Goal: Task Accomplishment & Management: Manage account settings

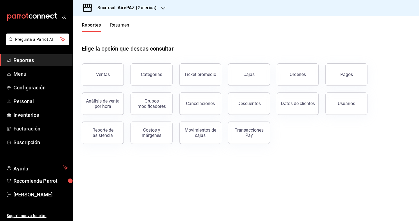
click at [124, 11] on div "Sucursal: AirePAZ (Galerías)" at bounding box center [122, 8] width 90 height 16
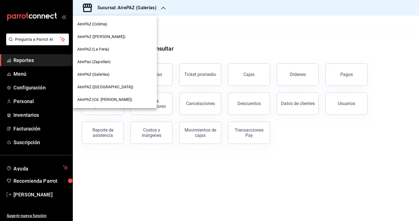
click at [118, 39] on div "AirePAZ ([PERSON_NAME])" at bounding box center [115, 37] width 84 height 13
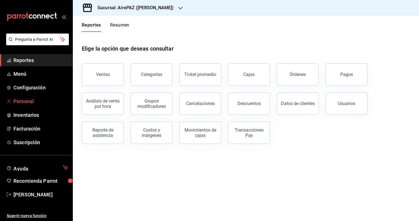
click at [29, 104] on span "Personal" at bounding box center [40, 102] width 55 height 8
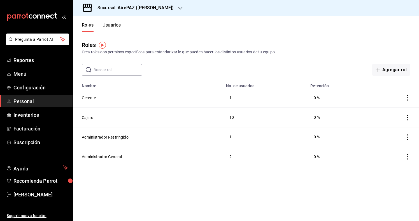
click at [126, 25] on header "Roles Usuarios" at bounding box center [246, 24] width 346 height 16
click at [115, 25] on button "Usuarios" at bounding box center [111, 27] width 18 height 10
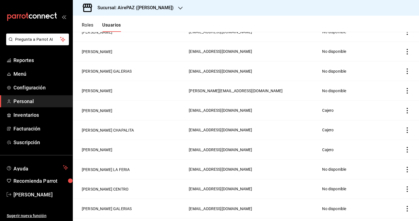
scroll to position [87, 0]
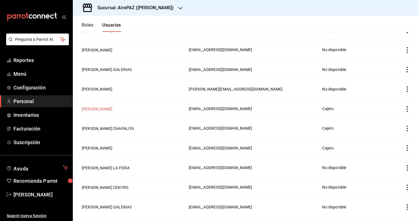
click at [101, 108] on button "JOZABET LAUREANO" at bounding box center [97, 109] width 31 height 6
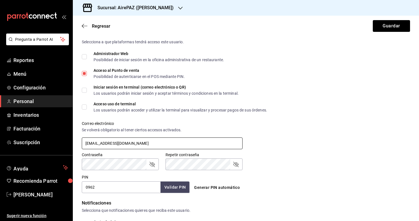
scroll to position [149, 0]
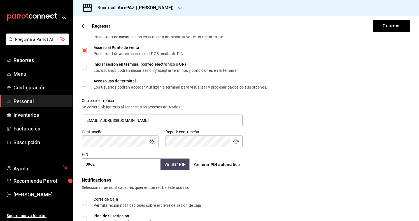
click at [98, 166] on input "0962" at bounding box center [121, 165] width 79 height 12
click at [292, 108] on div "Correo electrónico Se volverá obligatorio al tener ciertos accesos activados. f…" at bounding box center [242, 110] width 335 height 36
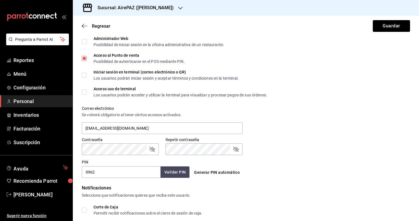
scroll to position [140, 0]
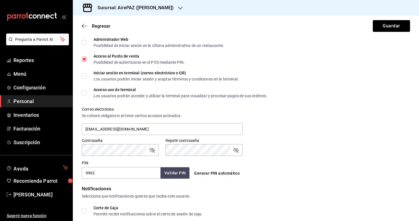
click at [84, 93] on input "Acceso uso de terminal Los usuarios podrán acceder y utilizar la terminal para …" at bounding box center [84, 92] width 5 height 5
checkbox input "true"
click at [84, 78] on input "Iniciar sesión en terminal (correo electrónico o QR) Los usuarios podrán inicia…" at bounding box center [84, 76] width 5 height 5
checkbox input "true"
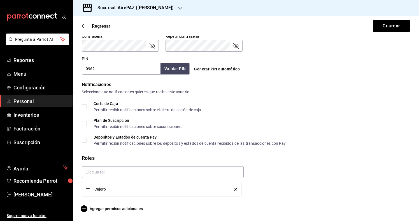
scroll to position [244, 0]
click at [112, 205] on form "Datos personales Nombre JOZABET Apellido LAUREANO Celular (opcional) +52 (__) _…" at bounding box center [246, 5] width 328 height 416
click at [112, 210] on span "Agregar permisos adicionales" at bounding box center [112, 209] width 61 height 7
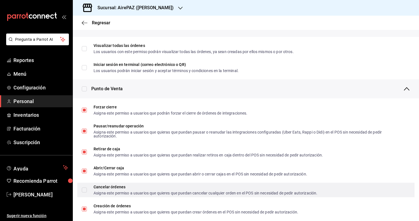
scroll to position [426, 0]
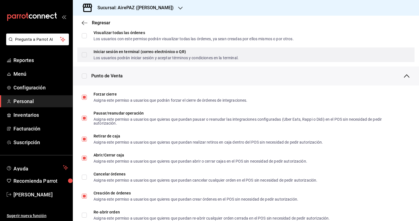
click at [85, 52] on input "Iniciar sesión en terminal (correo electrónico o QR) Los usuarios podrán inicia…" at bounding box center [84, 54] width 5 height 5
checkbox input "true"
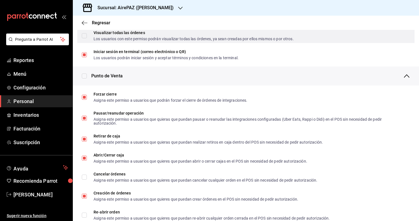
click at [85, 36] on input "Visualizar todas las órdenes Los usuarios con este permiso podrán visualizar to…" at bounding box center [84, 35] width 5 height 5
checkbox input "true"
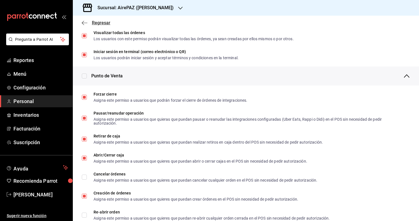
click at [85, 21] on icon "button" at bounding box center [85, 22] width 6 height 5
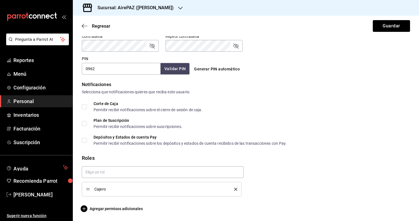
scroll to position [244, 0]
click at [393, 27] on button "Guardar" at bounding box center [390, 26] width 37 height 12
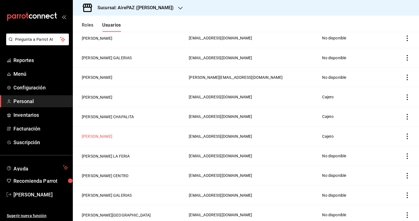
scroll to position [102, 0]
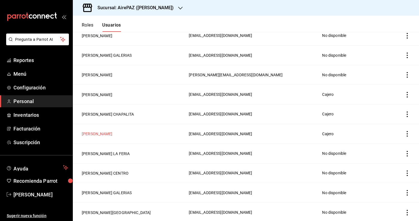
click at [112, 134] on button "ANTONIO PRIETO LOPEZ COTILLA" at bounding box center [97, 134] width 31 height 6
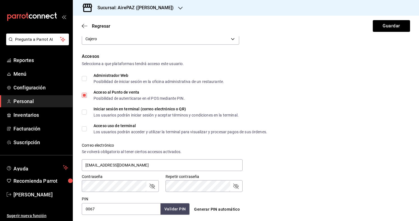
scroll to position [112, 0]
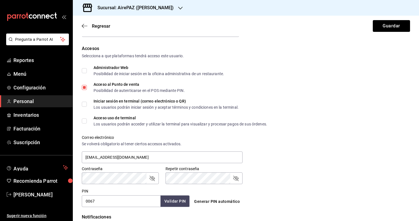
click at [107, 198] on input "0067" at bounding box center [121, 202] width 79 height 12
click at [85, 106] on input "Iniciar sesión en terminal (correo electrónico o QR) Los usuarios podrán inicia…" at bounding box center [84, 104] width 5 height 5
checkbox input "true"
click at [85, 121] on input "Acceso uso de terminal Los usuarios podrán acceder y utilizar la terminal para …" at bounding box center [84, 121] width 5 height 5
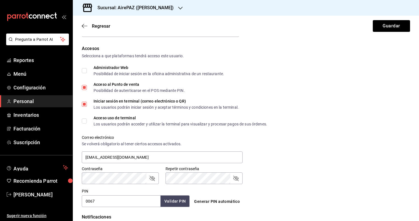
checkbox input "true"
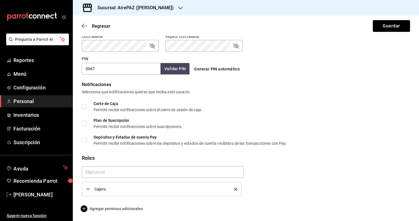
scroll to position [244, 0]
click at [121, 211] on span "Agregar permisos adicionales" at bounding box center [112, 209] width 61 height 7
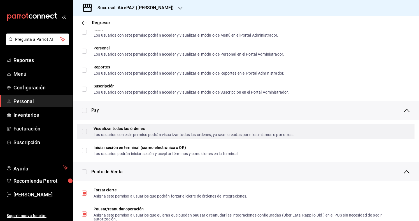
scroll to position [344, 0]
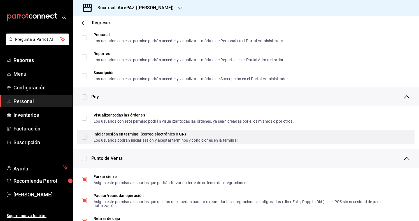
click at [85, 137] on input "Iniciar sesión en terminal (correo electrónico o QR) Los usuarios podrán inicia…" at bounding box center [84, 137] width 5 height 5
checkbox input "true"
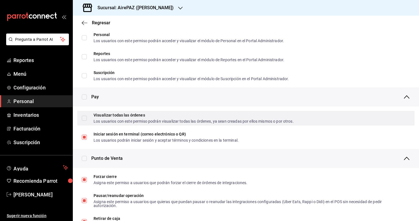
click at [85, 117] on input "Visualizar todas las órdenes Los usuarios con este permiso podrán visualizar to…" at bounding box center [84, 118] width 5 height 5
checkbox input "true"
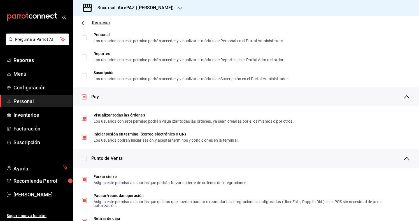
click at [84, 25] on icon "button" at bounding box center [85, 22] width 6 height 5
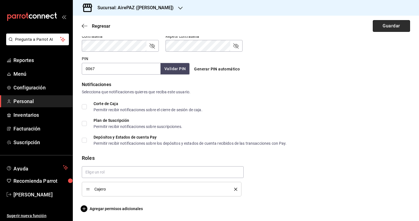
click at [390, 27] on button "Guardar" at bounding box center [390, 26] width 37 height 12
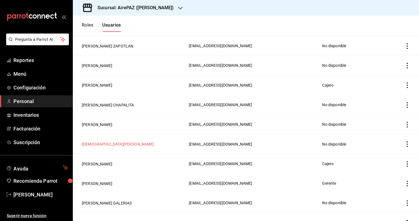
scroll to position [357, 0]
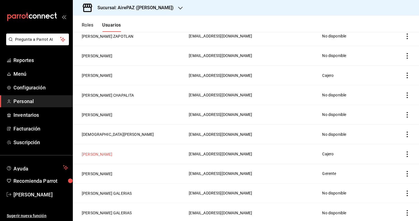
click at [112, 156] on button "MARIANA REYNOSO LOPEZ COTILLA" at bounding box center [97, 155] width 31 height 6
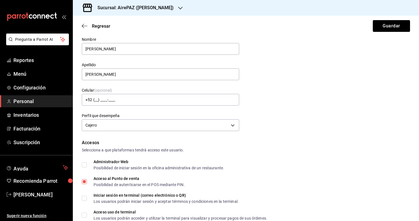
scroll to position [85, 0]
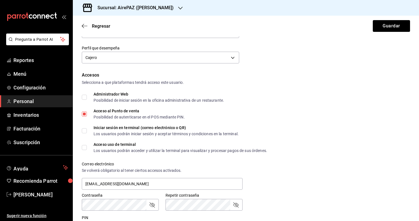
click at [85, 131] on input "Iniciar sesión en terminal (correo electrónico o QR) Los usuarios podrán inicia…" at bounding box center [84, 130] width 5 height 5
checkbox input "true"
click at [85, 142] on div "Accesos Selecciona a que plataformas tendrá acceso este usuario. Administrador …" at bounding box center [246, 153] width 328 height 162
click at [83, 143] on label "Acceso uso de terminal Los usuarios podrán acceder y utilizar la terminal para …" at bounding box center [174, 148] width 185 height 10
click at [83, 145] on input "Acceso uso de terminal Los usuarios podrán acceder y utilizar la terminal para …" at bounding box center [84, 147] width 5 height 5
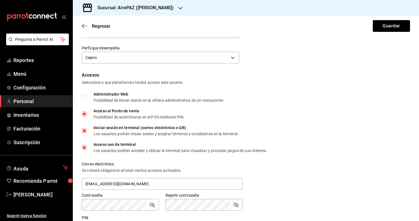
click at [83, 146] on input "Acceso uso de terminal Los usuarios podrán acceder y utilizar la terminal para …" at bounding box center [84, 147] width 5 height 5
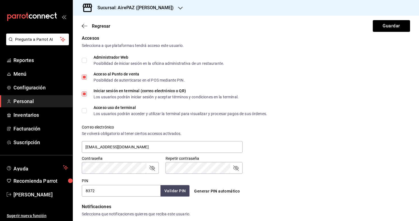
scroll to position [137, 0]
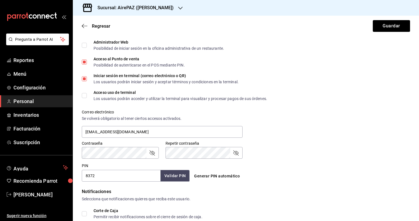
click at [84, 95] on input "Acceso uso de terminal Los usuarios podrán acceder y utilizar la terminal para …" at bounding box center [84, 95] width 5 height 5
checkbox input "true"
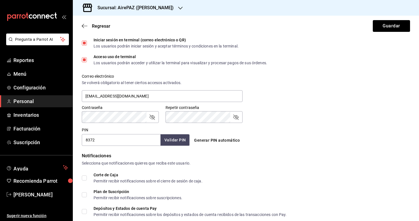
scroll to position [174, 0]
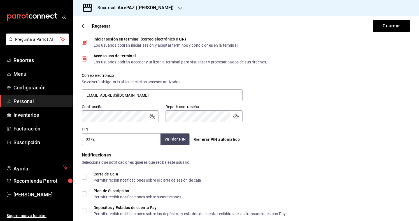
click at [106, 138] on input "8372" at bounding box center [121, 139] width 79 height 12
click at [307, 116] on div "Contraseña Contraseña Repetir contraseña Repetir contraseña" at bounding box center [242, 110] width 335 height 25
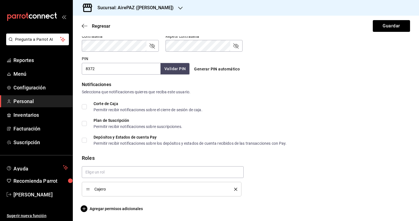
scroll to position [0, 0]
click at [126, 208] on span "Agregar permisos adicionales" at bounding box center [112, 209] width 61 height 7
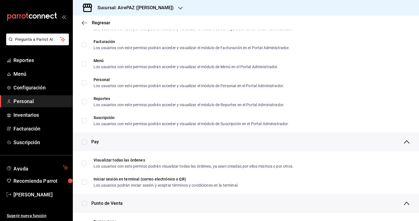
scroll to position [309, 0]
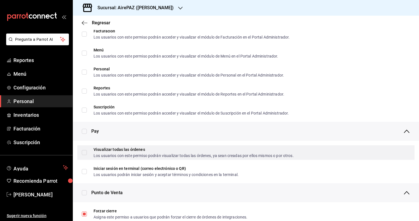
click at [86, 148] on label "Visualizar todas las órdenes Los usuarios con este permiso podrán visualizar to…" at bounding box center [188, 153] width 212 height 10
click at [86, 150] on input "Visualizar todas las órdenes Los usuarios con este permiso podrán visualizar to…" at bounding box center [84, 152] width 5 height 5
click at [85, 154] on input "Visualizar todas las órdenes Los usuarios con este permiso podrán visualizar to…" at bounding box center [84, 152] width 5 height 5
checkbox input "true"
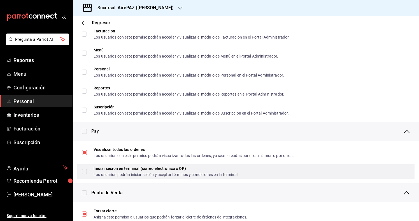
click at [84, 172] on input "Iniciar sesión en terminal (correo electrónico o QR) Los usuarios podrán inicia…" at bounding box center [84, 171] width 5 height 5
checkbox input "true"
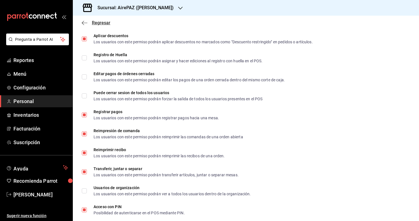
click at [86, 24] on icon "button" at bounding box center [85, 22] width 6 height 5
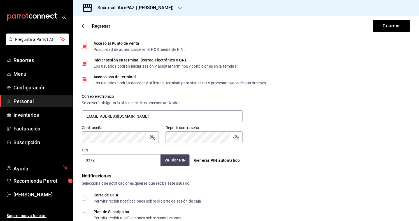
scroll to position [152, 0]
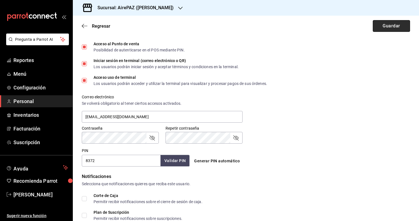
click at [388, 24] on button "Guardar" at bounding box center [390, 26] width 37 height 12
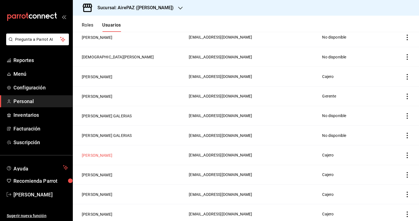
scroll to position [435, 0]
click at [112, 155] on button "VALERIA CASTAÑEDA LOPEZ COTILLA" at bounding box center [97, 155] width 31 height 6
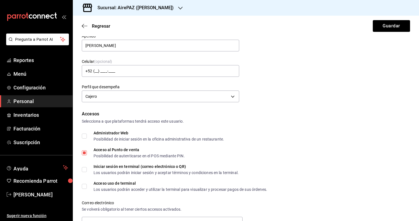
scroll to position [48, 0]
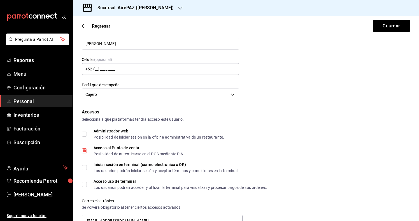
click at [86, 167] on input "Iniciar sesión en terminal (correo electrónico o QR) Los usuarios podrán inicia…" at bounding box center [84, 167] width 5 height 5
checkbox input "true"
click at [86, 184] on input "Acceso uso de terminal Los usuarios podrán acceder y utilizar la terminal para …" at bounding box center [84, 184] width 5 height 5
checkbox input "true"
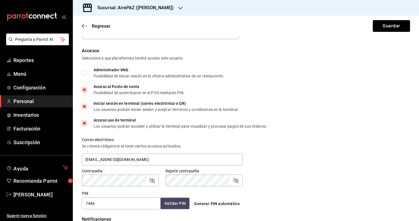
scroll to position [147, 0]
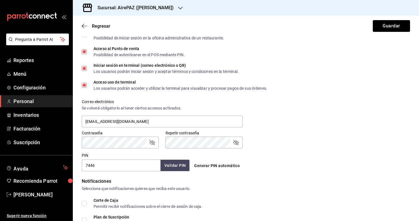
click at [97, 168] on input "7446" at bounding box center [121, 166] width 79 height 12
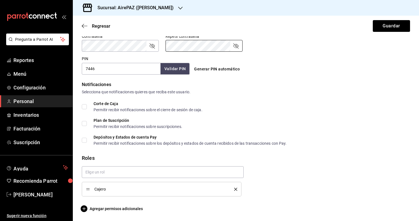
scroll to position [244, 0]
click at [113, 209] on span "Agregar permisos adicionales" at bounding box center [112, 209] width 61 height 7
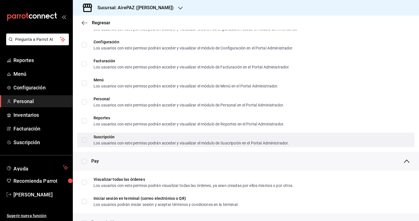
scroll to position [295, 0]
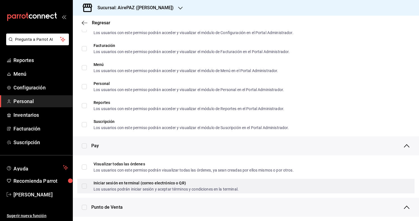
click at [85, 165] on input "Visualizar todas las órdenes Los usuarios con este permiso podrán visualizar to…" at bounding box center [84, 167] width 5 height 5
checkbox input "true"
click at [85, 189] on label "Iniciar sesión en terminal (correo electrónico o QR) Los usuarios podrán inicia…" at bounding box center [160, 186] width 157 height 10
click at [85, 189] on input "Iniciar sesión en terminal (correo electrónico o QR) Los usuarios podrán inicia…" at bounding box center [84, 186] width 5 height 5
checkbox input "false"
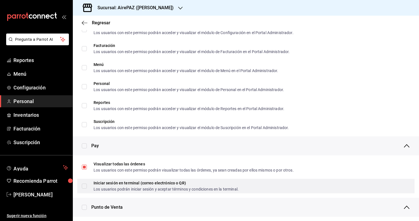
checkbox input "false"
click at [85, 190] on label "Iniciar sesión en terminal (correo electrónico o QR) Los usuarios podrán inicia…" at bounding box center [160, 186] width 157 height 10
click at [85, 189] on input "Iniciar sesión en terminal (correo electrónico o QR) Los usuarios podrán inicia…" at bounding box center [84, 186] width 5 height 5
checkbox input "false"
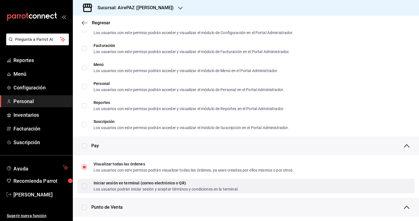
click at [85, 186] on input "Iniciar sesión en terminal (correo electrónico o QR) Los usuarios podrán inicia…" at bounding box center [84, 186] width 5 height 5
checkbox input "true"
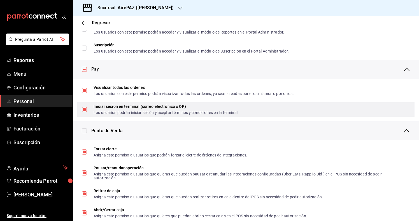
scroll to position [372, 0]
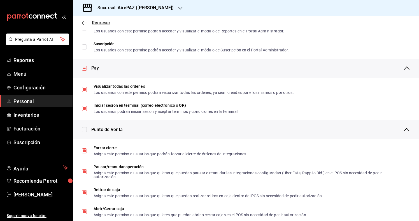
click at [83, 25] on icon "button" at bounding box center [85, 22] width 6 height 5
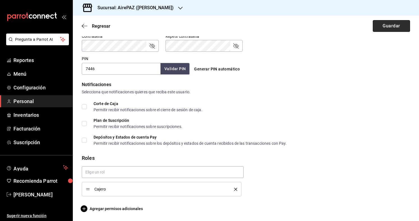
click at [399, 25] on button "Guardar" at bounding box center [390, 26] width 37 height 12
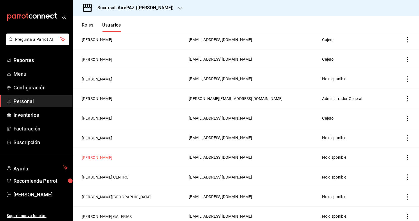
scroll to position [592, 0]
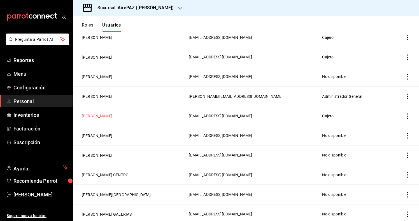
click at [112, 115] on button "MINERVA BENITEZ LOPEZ COTILLA" at bounding box center [97, 116] width 31 height 6
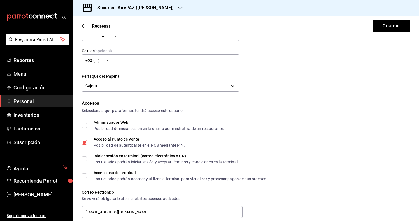
scroll to position [64, 0]
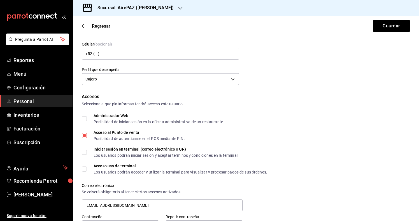
click at [83, 154] on input "Iniciar sesión en terminal (correo electrónico o QR) Los usuarios podrán inicia…" at bounding box center [84, 152] width 5 height 5
checkbox input "true"
click at [83, 171] on input "Acceso uso de terminal Los usuarios podrán acceder y utilizar la terminal para …" at bounding box center [84, 169] width 5 height 5
checkbox input "true"
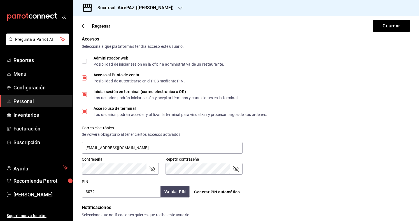
scroll to position [122, 0]
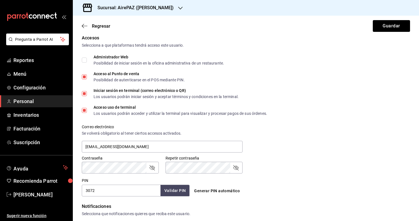
click at [105, 191] on input "3072" at bounding box center [121, 191] width 79 height 12
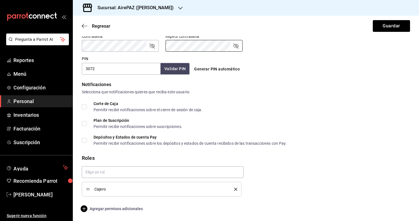
click at [119, 208] on span "Agregar permisos adicionales" at bounding box center [112, 209] width 61 height 7
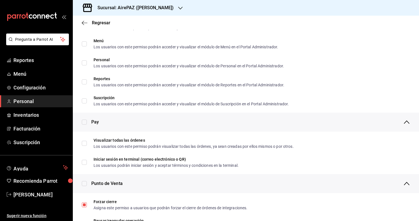
scroll to position [335, 0]
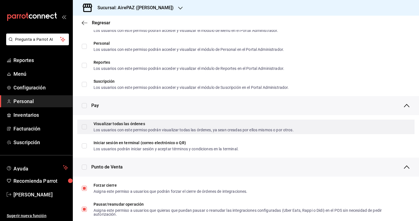
click at [85, 130] on label "Visualizar todas las órdenes Los usuarios con este permiso podrán visualizar to…" at bounding box center [188, 127] width 212 height 10
click at [85, 130] on input "Visualizar todas las órdenes Los usuarios con este permiso podrán visualizar to…" at bounding box center [84, 127] width 5 height 5
checkbox input "false"
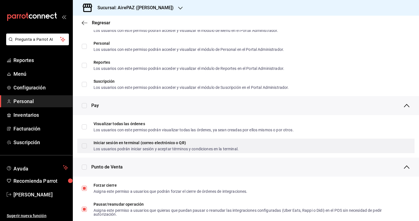
click at [85, 147] on input "Iniciar sesión en terminal (correo electrónico o QR) Los usuarios podrán inicia…" at bounding box center [84, 146] width 5 height 5
checkbox input "true"
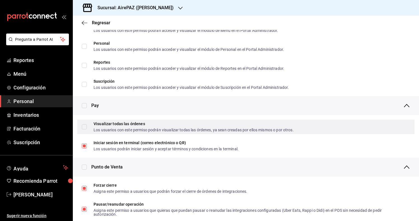
click at [85, 128] on input "Visualizar todas las órdenes Los usuarios con este permiso podrán visualizar to…" at bounding box center [84, 127] width 5 height 5
checkbox input "true"
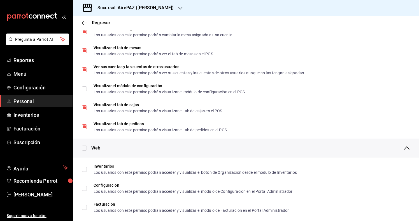
scroll to position [135, 0]
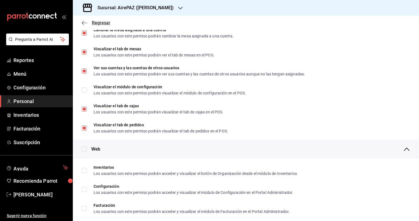
click at [87, 22] on icon "button" at bounding box center [85, 22] width 6 height 5
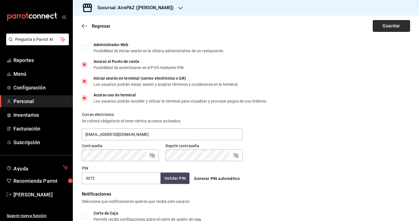
click at [390, 24] on button "Guardar" at bounding box center [390, 26] width 37 height 12
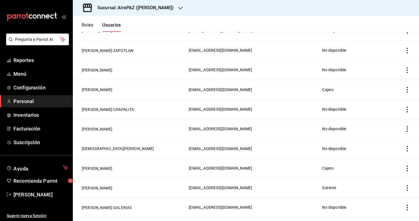
scroll to position [342, 0]
click at [112, 89] on button "JAAZIEL MORA LOPEZ COTILLA" at bounding box center [97, 90] width 31 height 6
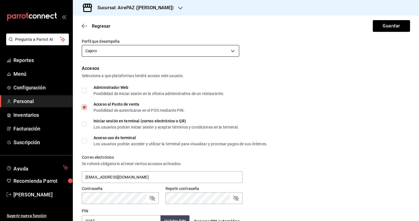
scroll to position [115, 0]
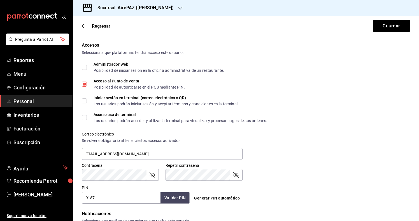
click at [83, 116] on input "Acceso uso de terminal Los usuarios podrán acceder y utilizar la terminal para …" at bounding box center [84, 117] width 5 height 5
checkbox input "true"
click at [85, 102] on input "Iniciar sesión en terminal (correo electrónico o QR) Los usuarios podrán inicia…" at bounding box center [84, 101] width 5 height 5
checkbox input "true"
click at [91, 198] on input "9187" at bounding box center [121, 198] width 79 height 12
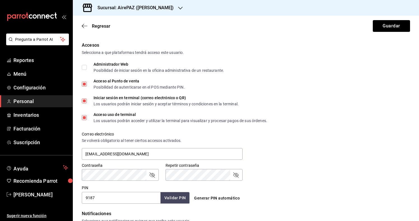
click at [91, 198] on input "9187" at bounding box center [121, 198] width 79 height 12
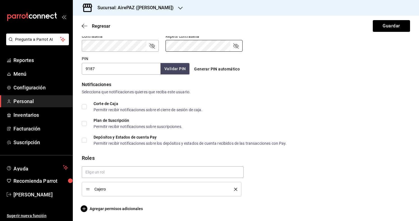
scroll to position [244, 0]
click at [126, 210] on span "Agregar permisos adicionales" at bounding box center [112, 209] width 61 height 7
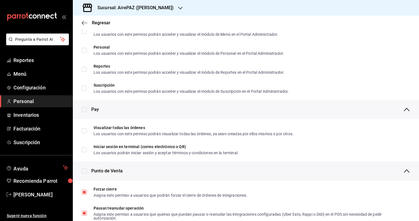
scroll to position [322, 0]
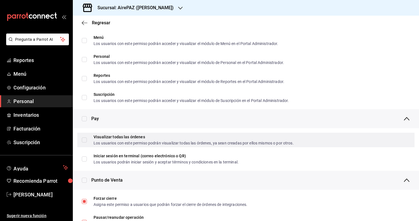
click at [86, 139] on input "Visualizar todas las órdenes Los usuarios con este permiso podrán visualizar to…" at bounding box center [84, 140] width 5 height 5
checkbox input "true"
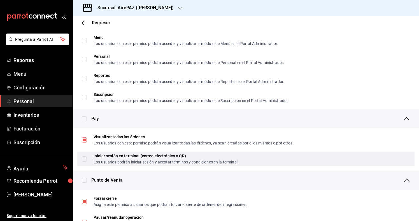
click at [86, 158] on input "Iniciar sesión en terminal (correo electrónico o QR) Los usuarios podrán inicia…" at bounding box center [84, 159] width 5 height 5
checkbox input "true"
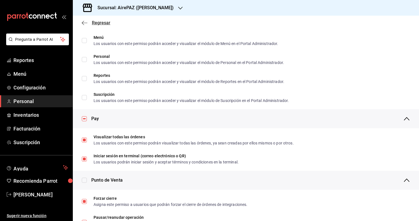
click at [85, 22] on icon "button" at bounding box center [85, 22] width 6 height 5
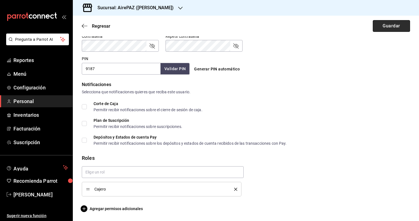
click at [386, 28] on button "Guardar" at bounding box center [390, 26] width 37 height 12
